Goal: Task Accomplishment & Management: Use online tool/utility

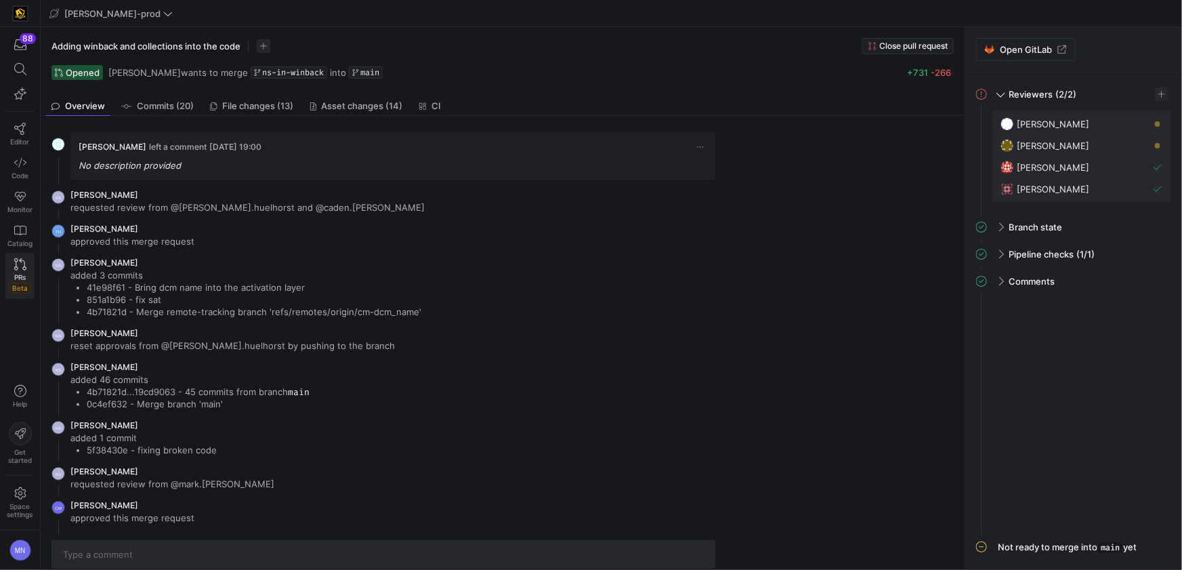
click at [14, 262] on icon at bounding box center [20, 264] width 12 height 12
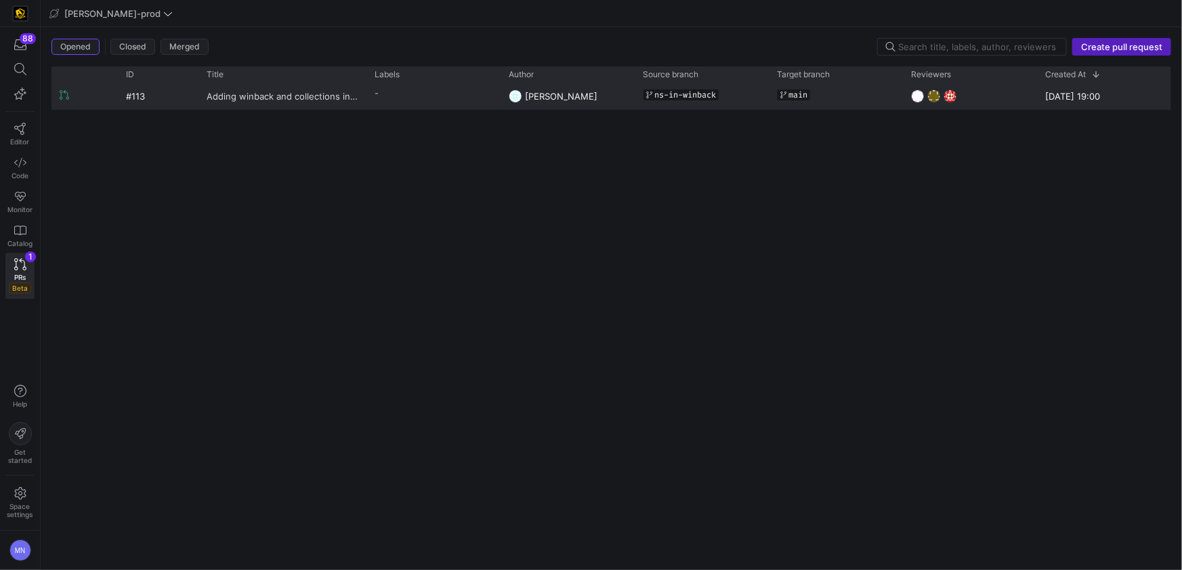
click at [328, 102] on span "Adding winback and collections into the code" at bounding box center [283, 95] width 152 height 25
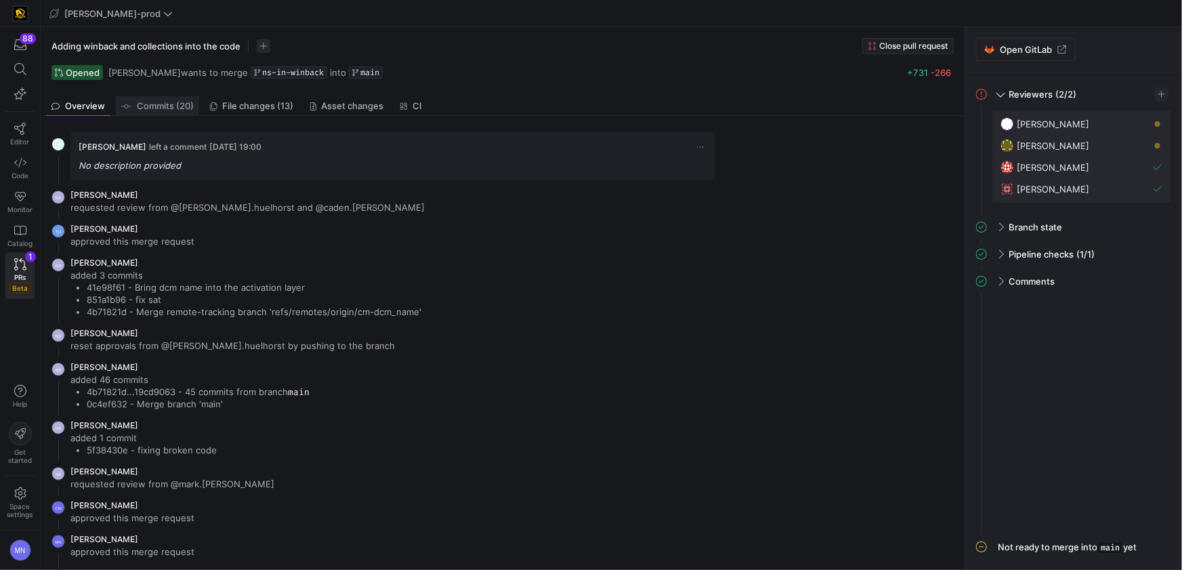
click at [169, 99] on link "Commits (20)" at bounding box center [157, 106] width 83 height 20
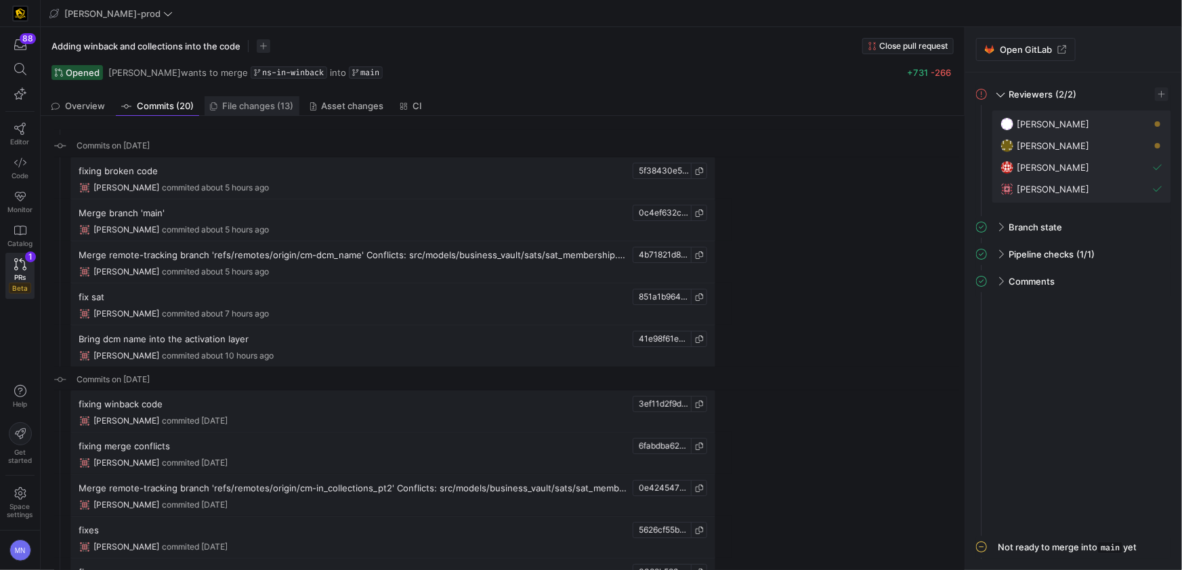
click at [257, 102] on span "File changes (13)" at bounding box center [258, 106] width 71 height 9
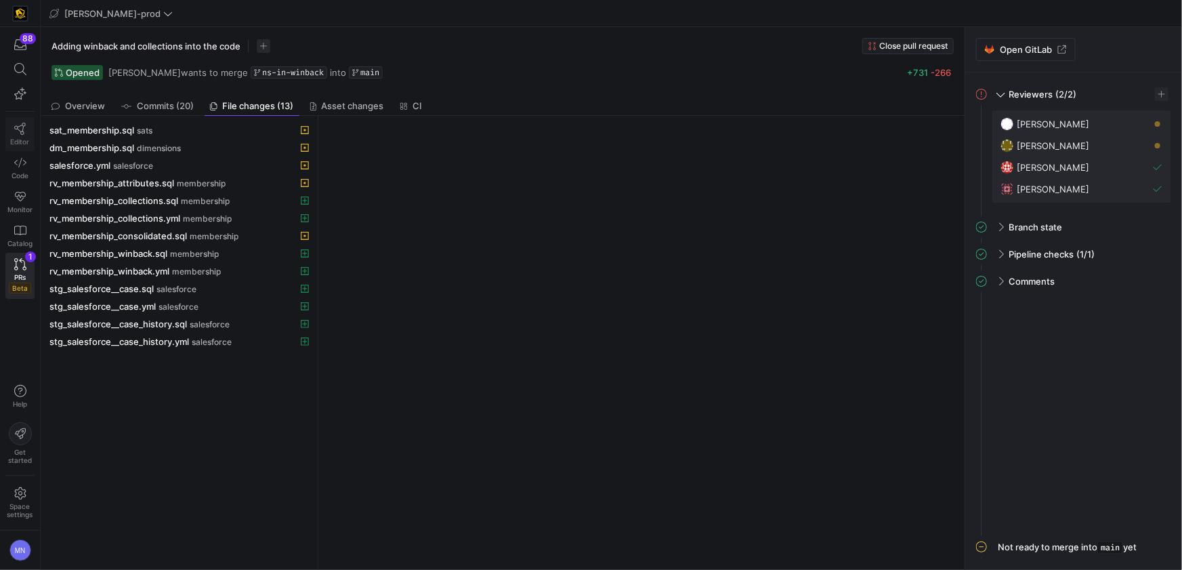
click at [26, 127] on link "Editor" at bounding box center [19, 134] width 29 height 34
